Goal: Use online tool/utility: Utilize a website feature to perform a specific function

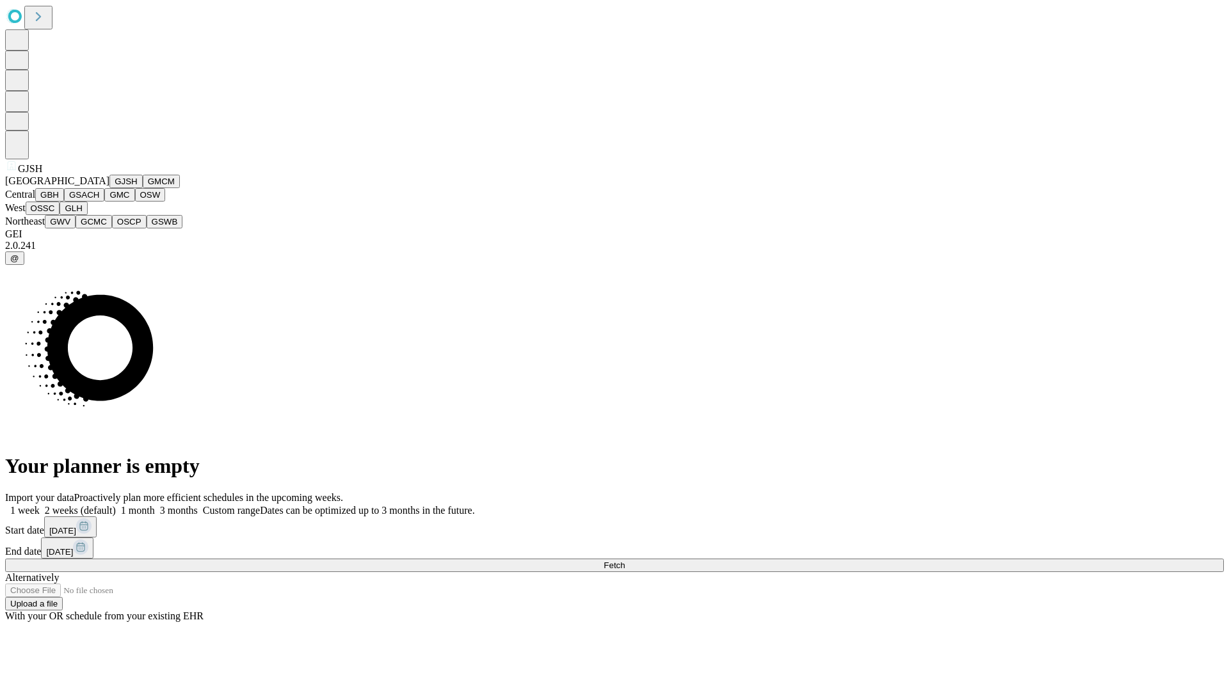
click at [109, 188] on button "GJSH" at bounding box center [125, 181] width 33 height 13
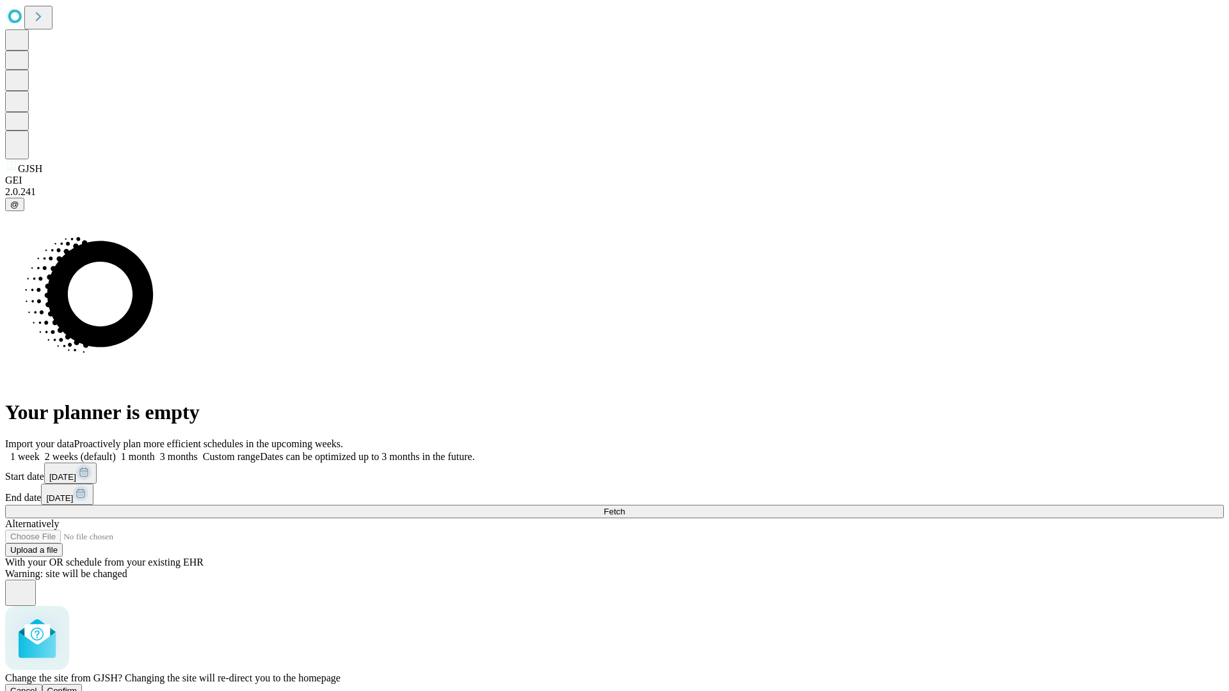
click at [77, 686] on span "Confirm" at bounding box center [62, 691] width 30 height 10
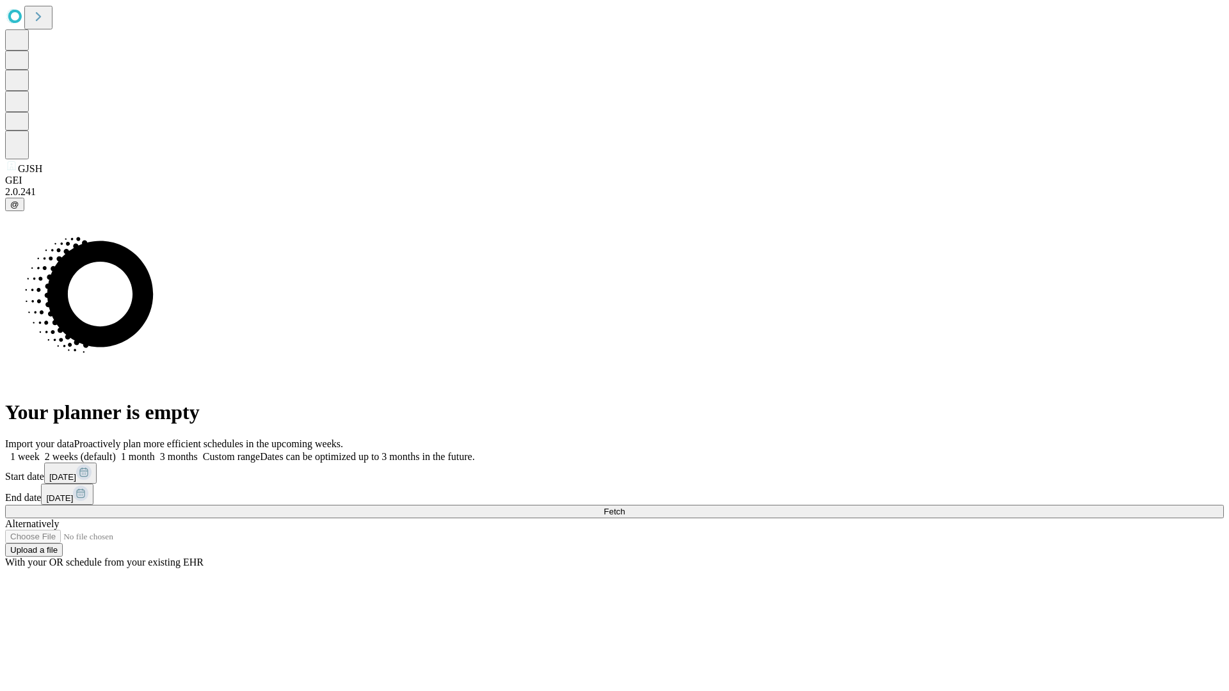
click at [155, 451] on label "1 month" at bounding box center [135, 456] width 39 height 11
click at [625, 507] on span "Fetch" at bounding box center [614, 512] width 21 height 10
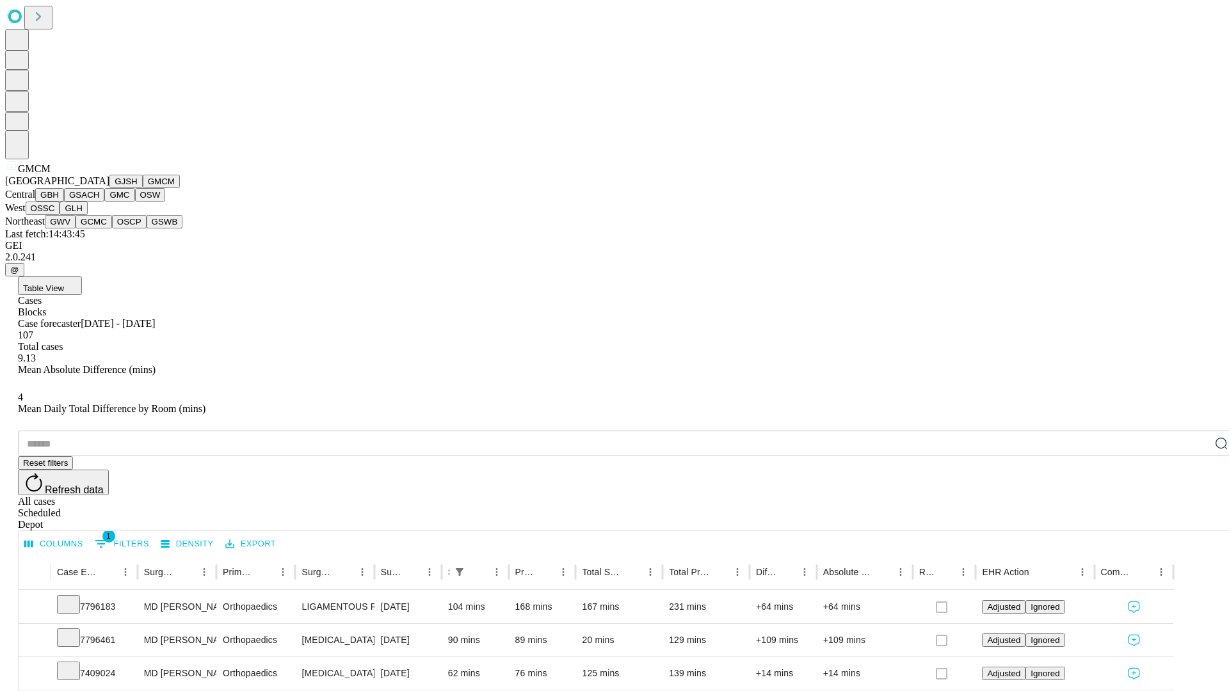
click at [64, 202] on button "GBH" at bounding box center [49, 194] width 29 height 13
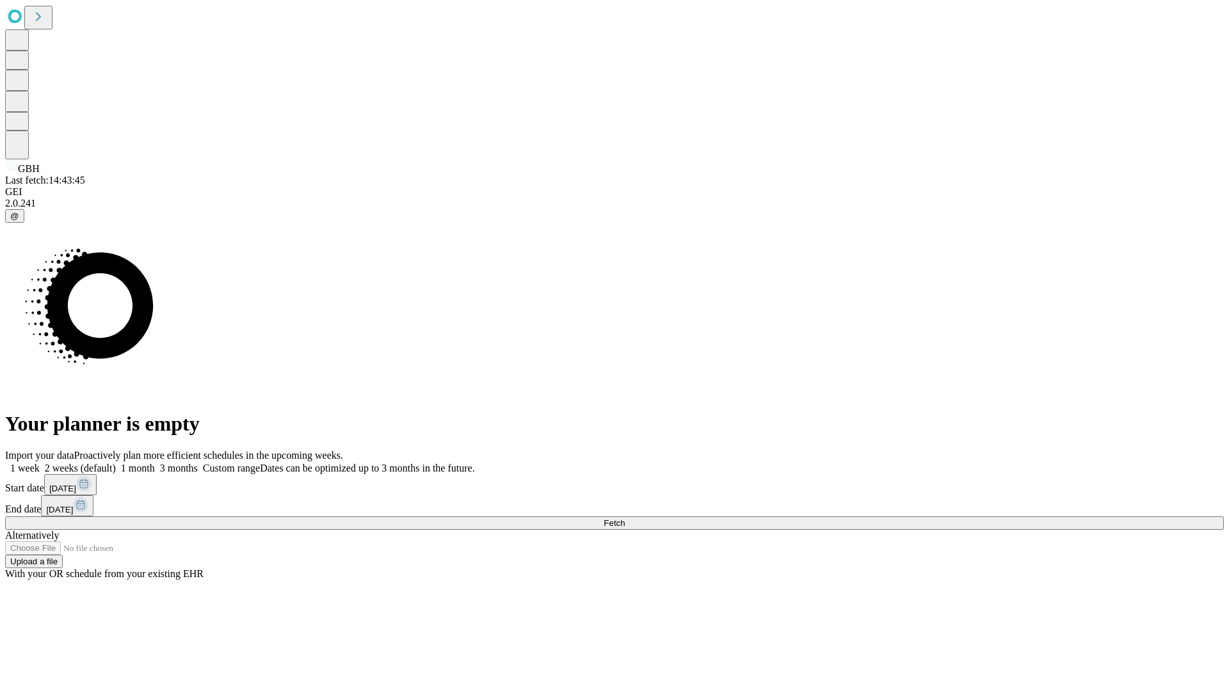
click at [155, 463] on label "1 month" at bounding box center [135, 468] width 39 height 11
click at [625, 519] on span "Fetch" at bounding box center [614, 524] width 21 height 10
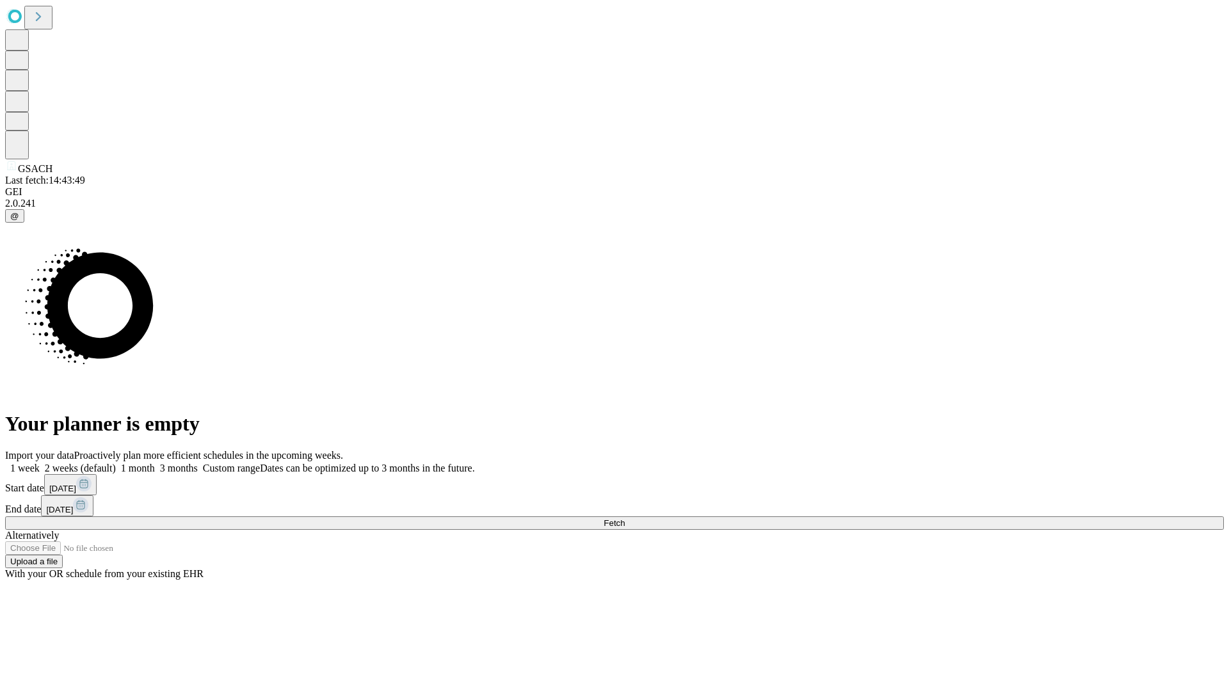
click at [155, 463] on label "1 month" at bounding box center [135, 468] width 39 height 11
click at [625, 519] on span "Fetch" at bounding box center [614, 524] width 21 height 10
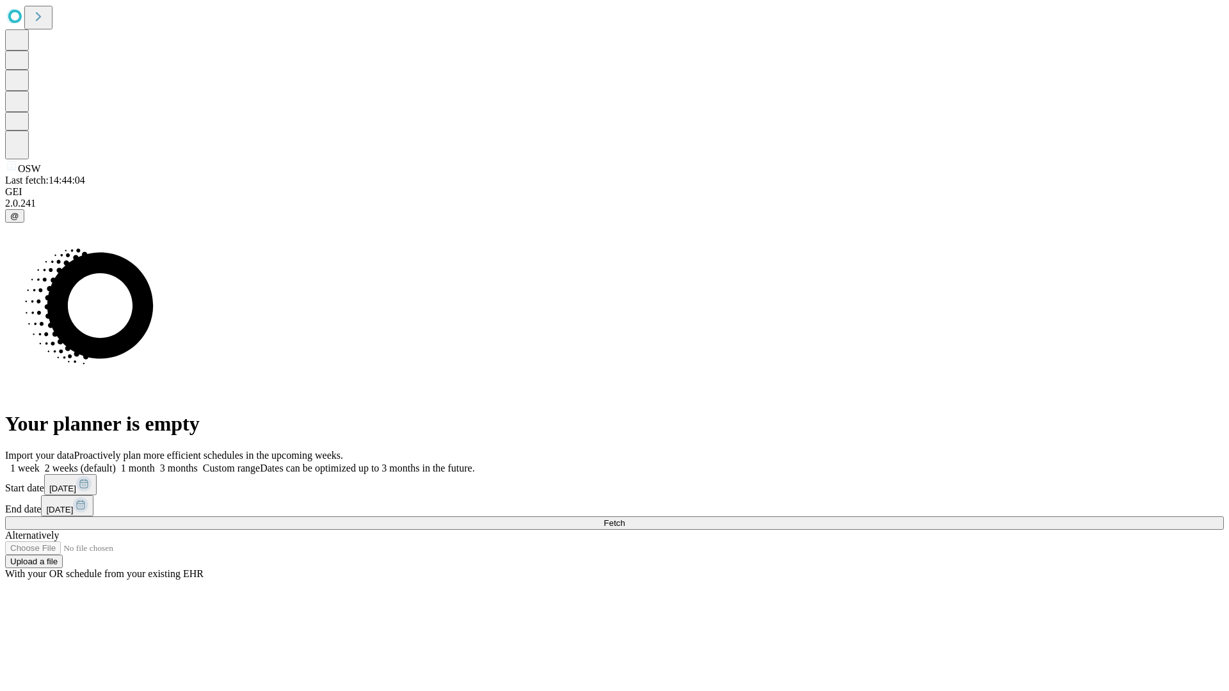
click at [625, 519] on span "Fetch" at bounding box center [614, 524] width 21 height 10
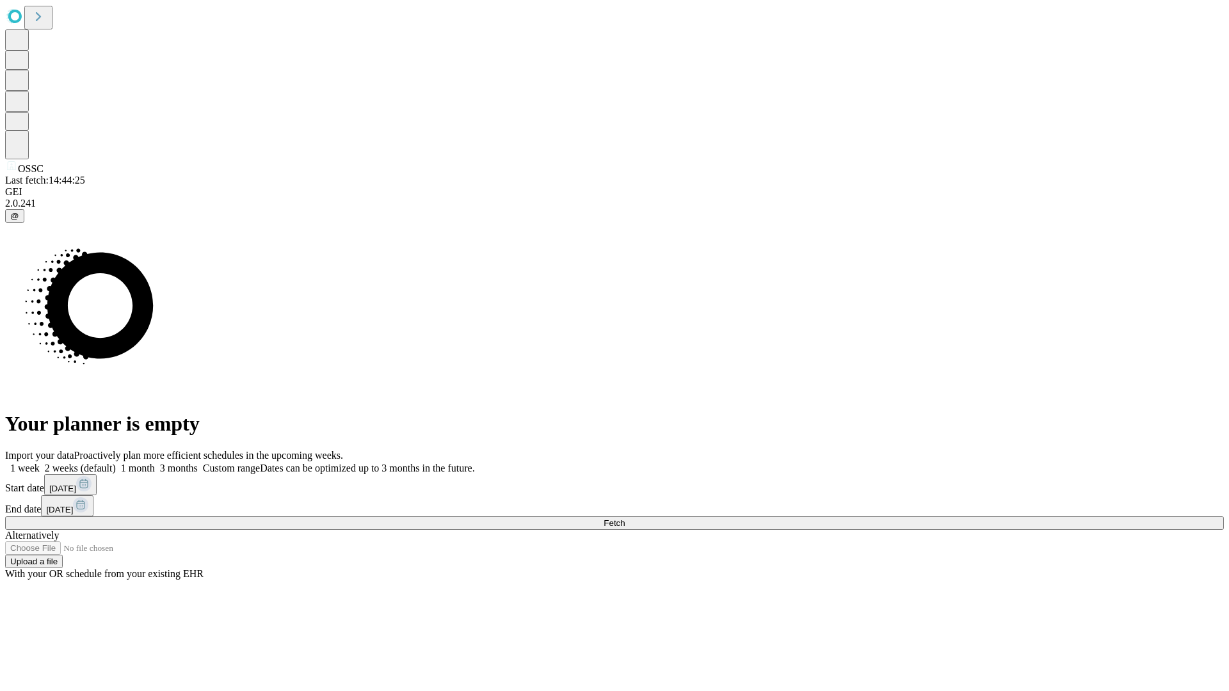
click at [625, 519] on span "Fetch" at bounding box center [614, 524] width 21 height 10
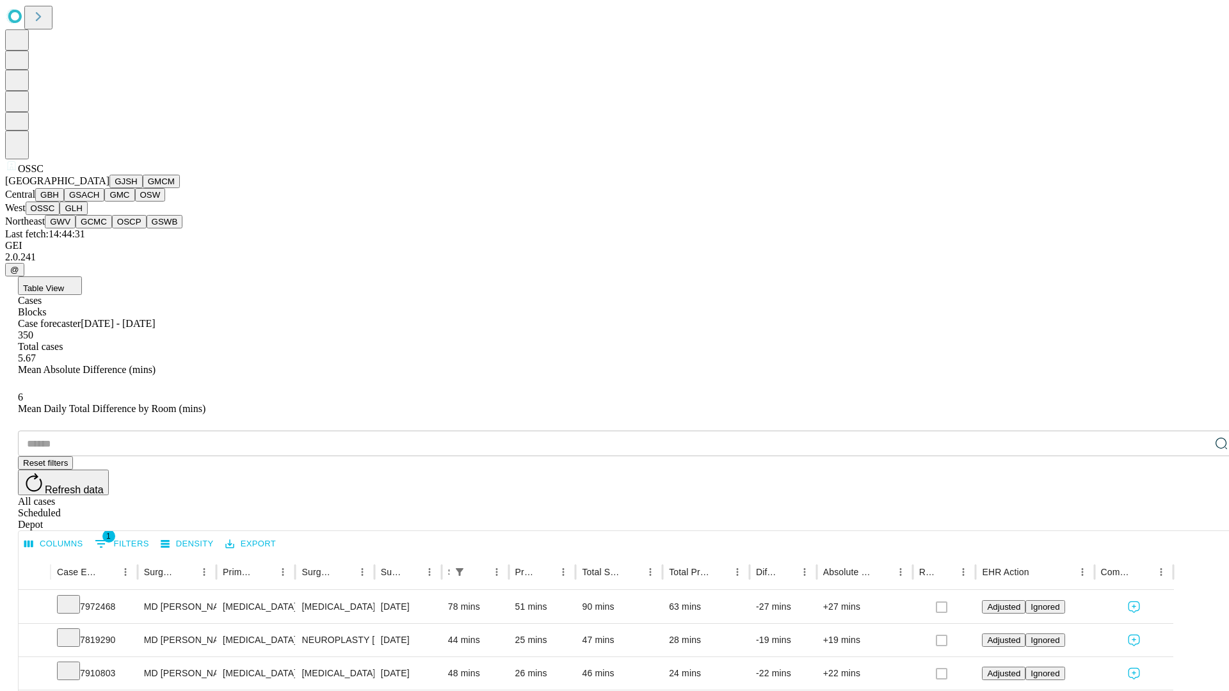
click at [87, 215] on button "GLH" at bounding box center [74, 208] width 28 height 13
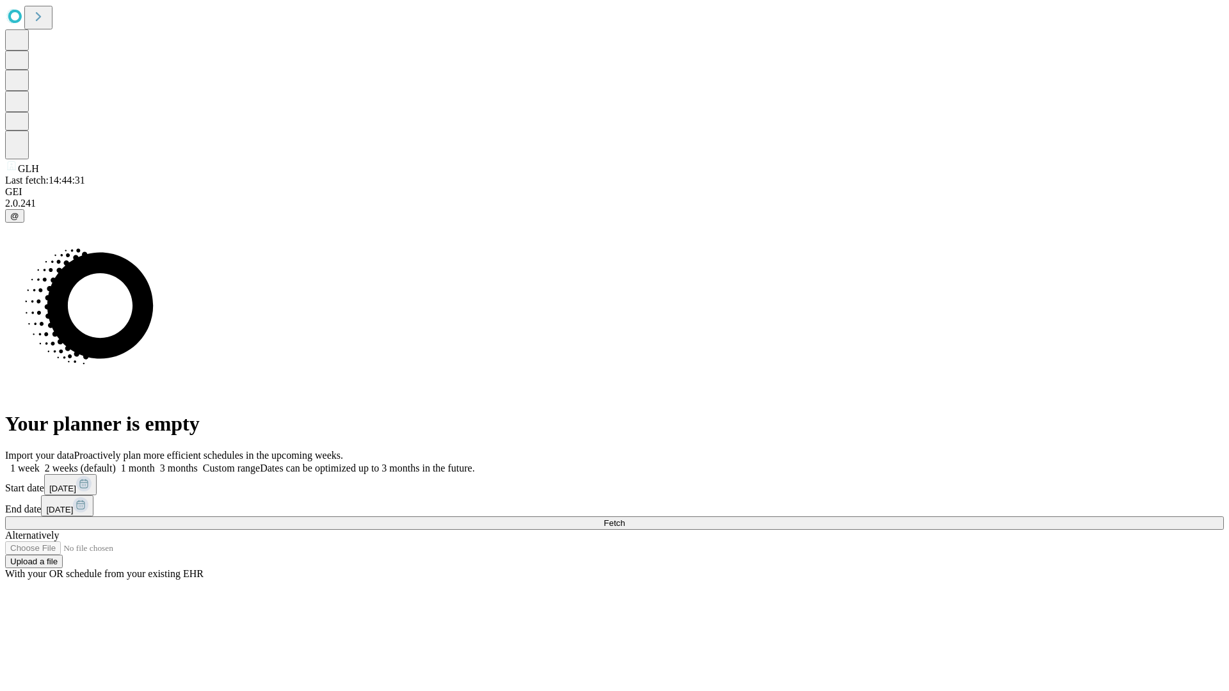
click at [155, 463] on label "1 month" at bounding box center [135, 468] width 39 height 11
click at [625, 519] on span "Fetch" at bounding box center [614, 524] width 21 height 10
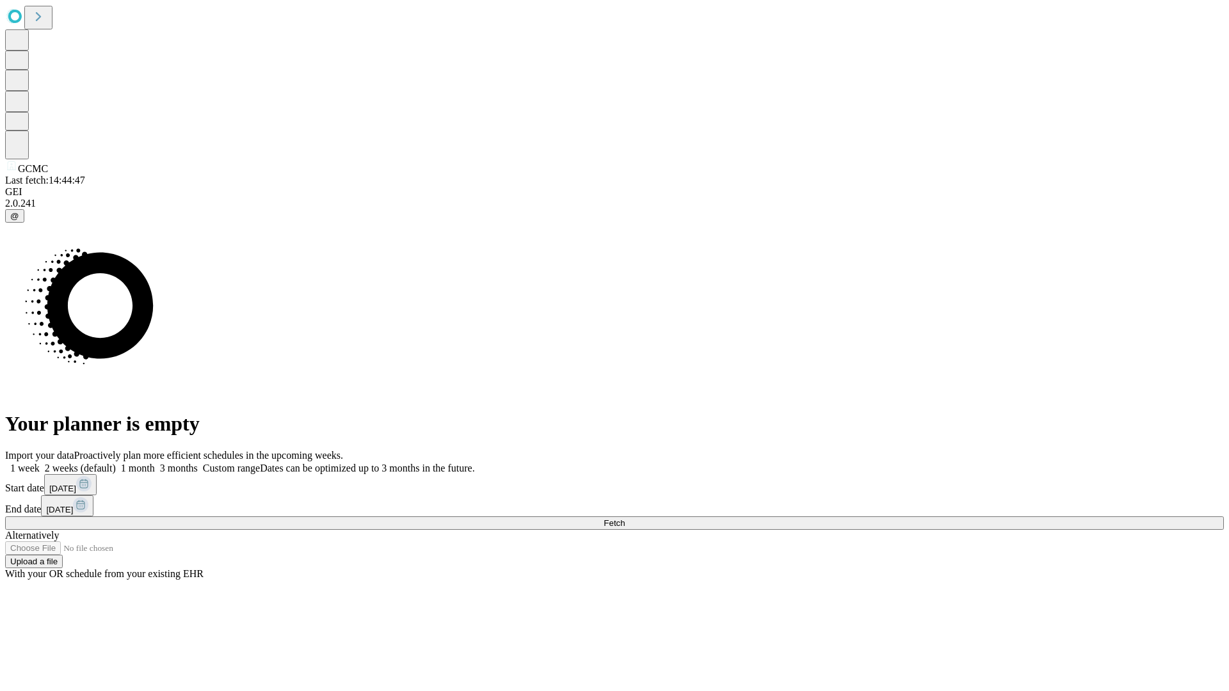
click at [155, 463] on label "1 month" at bounding box center [135, 468] width 39 height 11
click at [625, 519] on span "Fetch" at bounding box center [614, 524] width 21 height 10
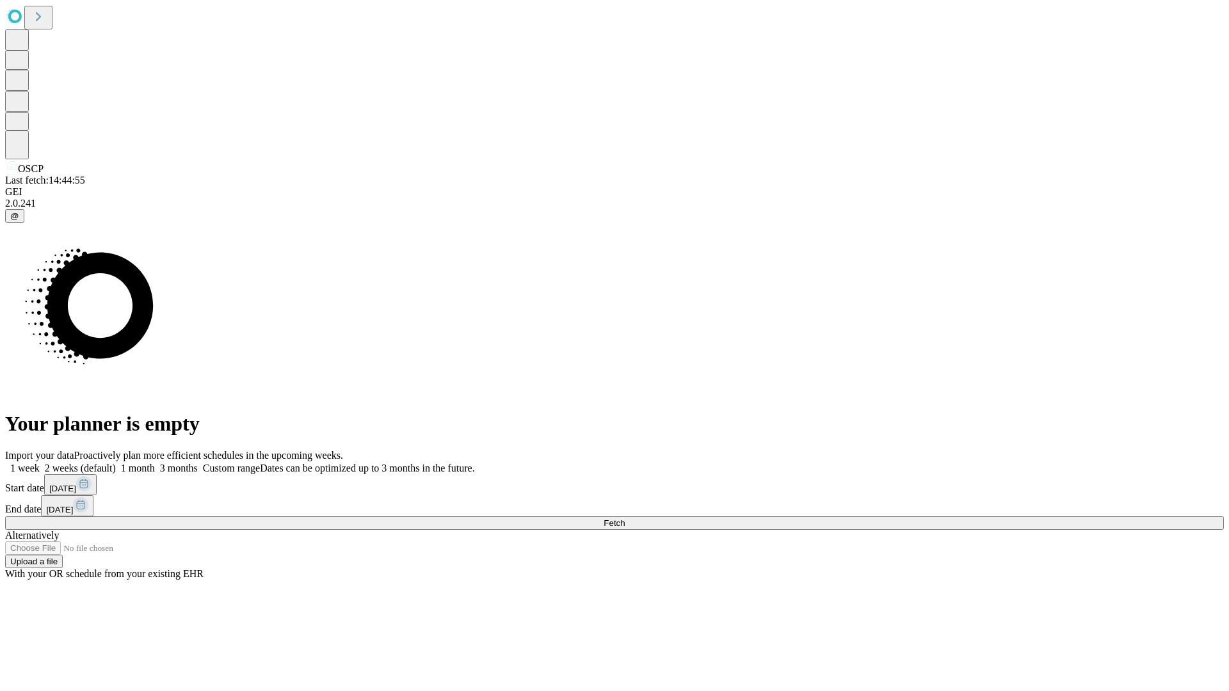
click at [155, 463] on label "1 month" at bounding box center [135, 468] width 39 height 11
click at [625, 519] on span "Fetch" at bounding box center [614, 524] width 21 height 10
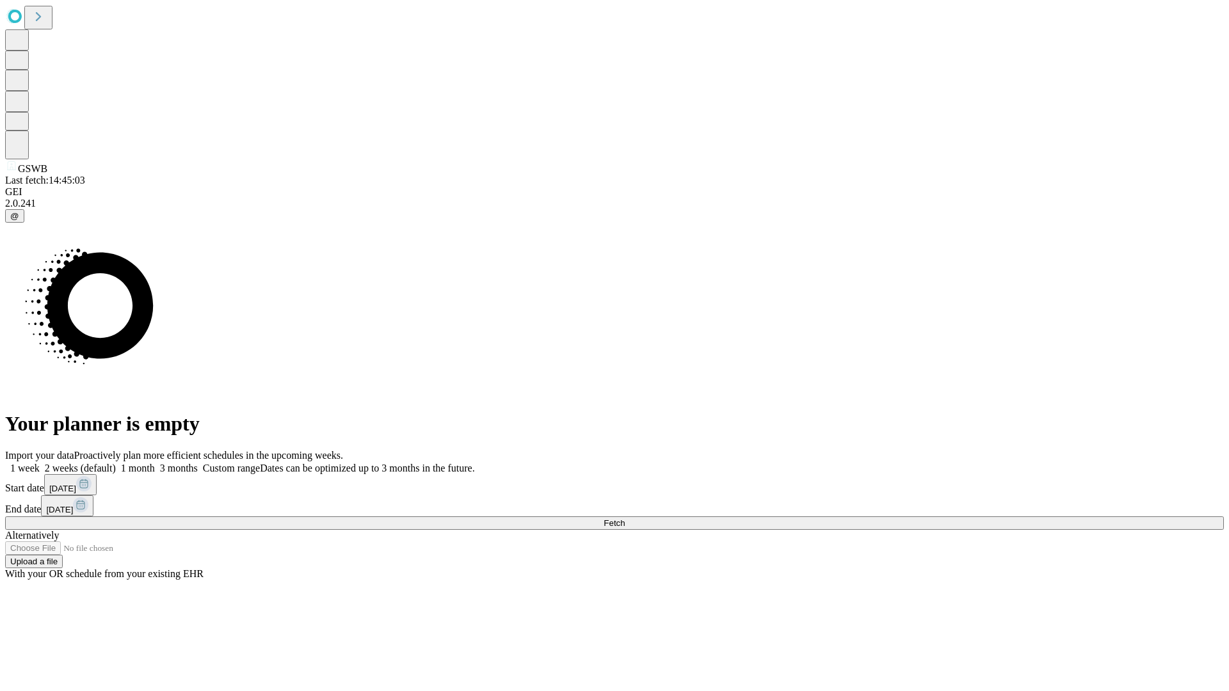
click at [155, 463] on label "1 month" at bounding box center [135, 468] width 39 height 11
click at [625, 519] on span "Fetch" at bounding box center [614, 524] width 21 height 10
